Goal: Information Seeking & Learning: Find specific fact

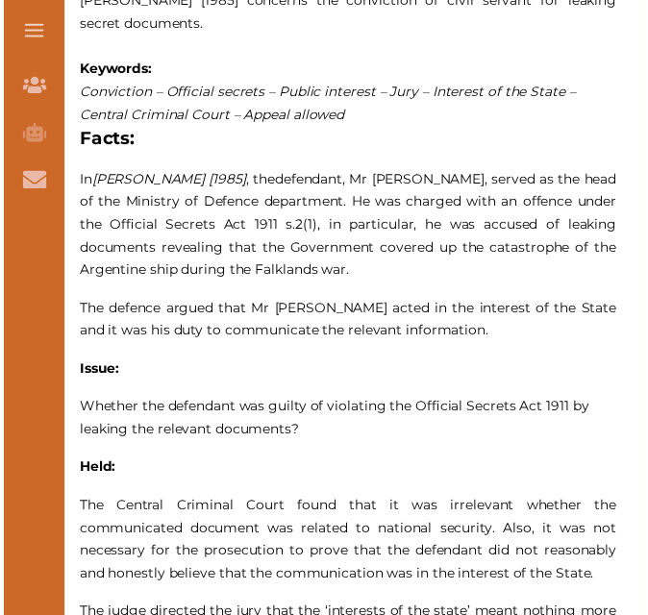
scroll to position [1116, 0]
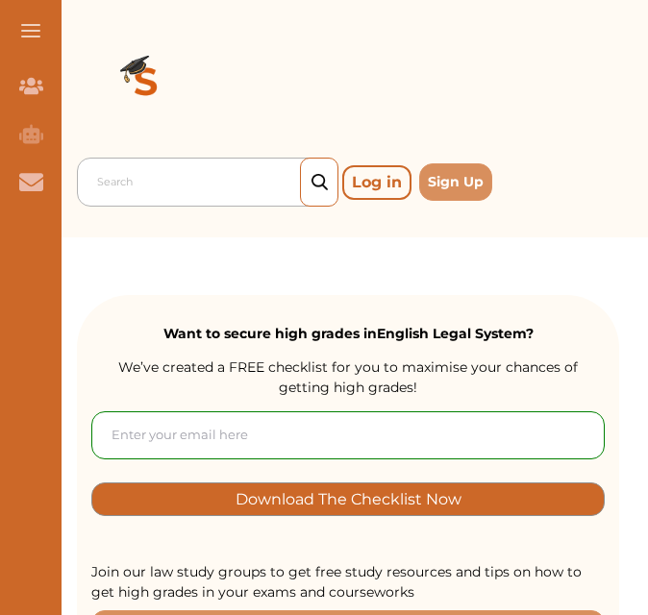
click at [246, 176] on div at bounding box center [212, 182] width 231 height 27
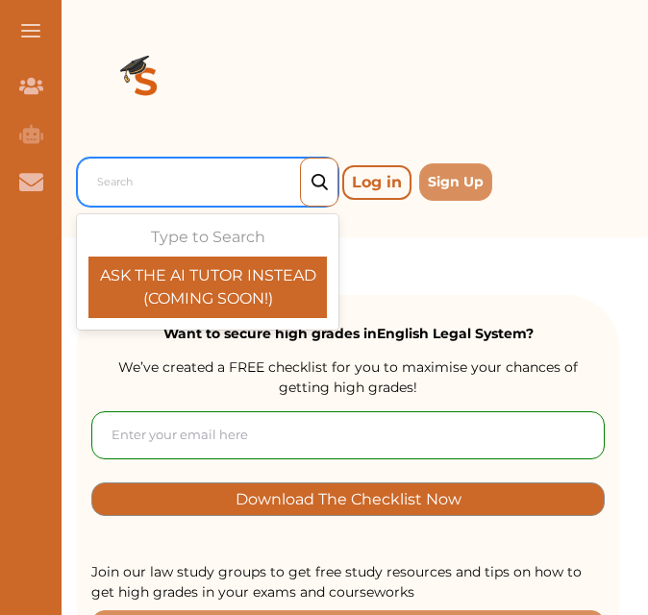
paste input "[PERSON_NAME] (2005)"
type input "[PERSON_NAME] (2005)"
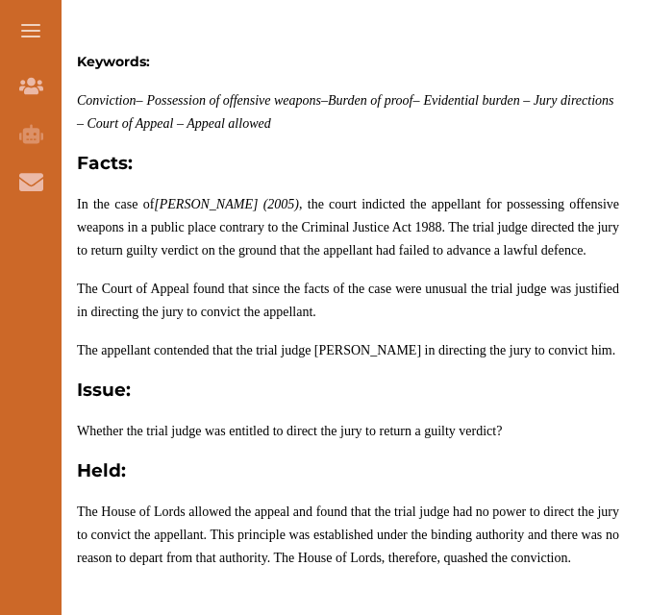
scroll to position [1058, 0]
